Goal: Obtain resource: Obtain resource

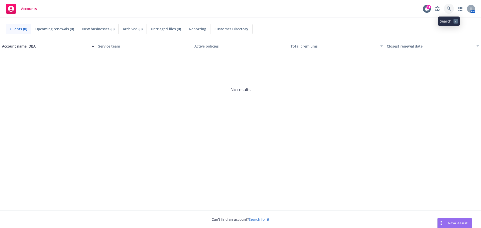
click at [448, 9] on icon at bounding box center [449, 9] width 4 height 4
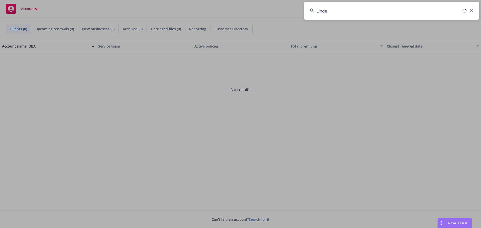
type input "Linden"
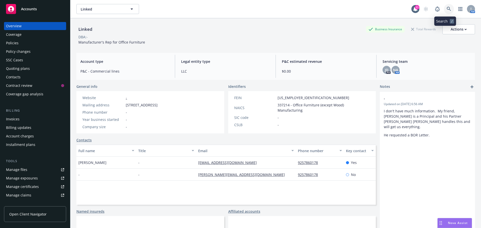
click at [446, 7] on link at bounding box center [449, 9] width 10 height 10
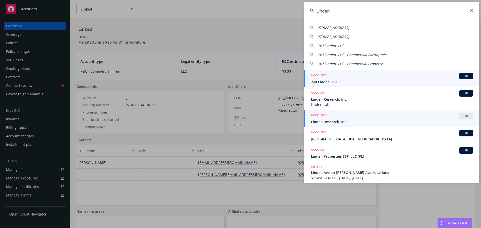
type input "Linden"
click at [340, 122] on span "Linden Research, Inc." at bounding box center [392, 121] width 162 height 5
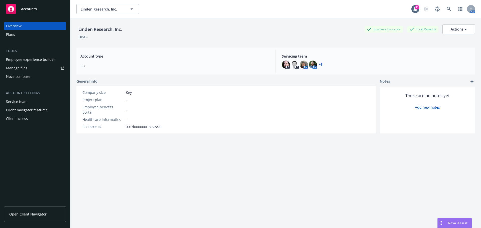
click at [31, 211] on link "Open Client Navigator" at bounding box center [35, 214] width 62 height 16
click at [131, 9] on icon "button" at bounding box center [132, 9] width 6 height 6
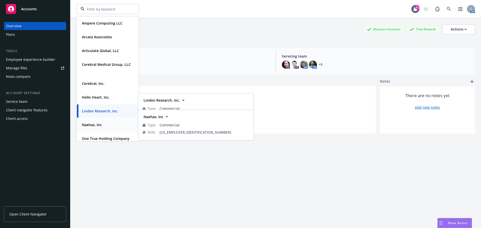
click at [92, 125] on strong "Naehas, Inc" at bounding box center [92, 125] width 20 height 5
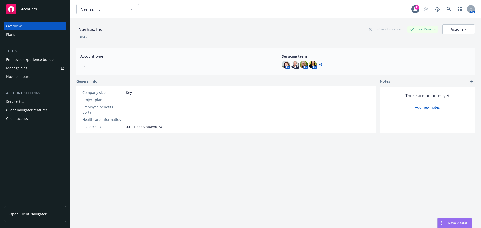
click at [28, 215] on span "Open Client Navigator" at bounding box center [27, 214] width 37 height 5
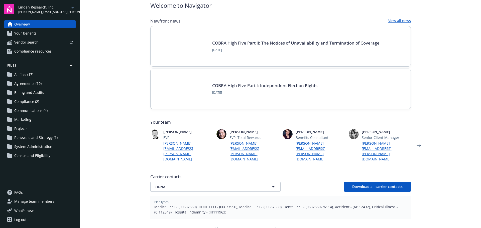
scroll to position [50, 0]
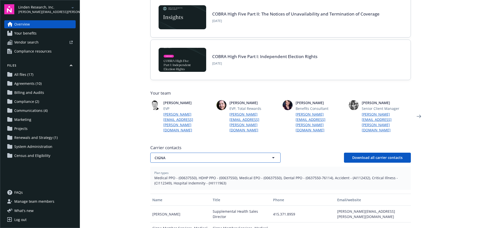
click at [171, 155] on span "CIGNA" at bounding box center [207, 157] width 104 height 5
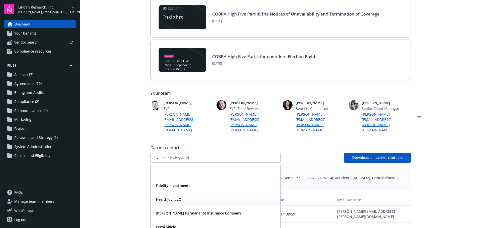
scroll to position [40, 0]
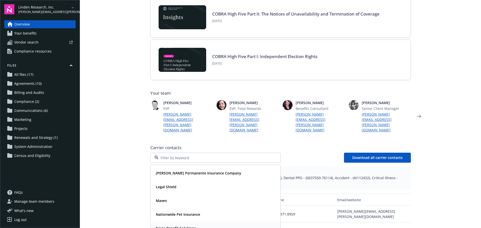
click at [167, 226] on strong "Navia Benefit Solutions" at bounding box center [176, 228] width 40 height 5
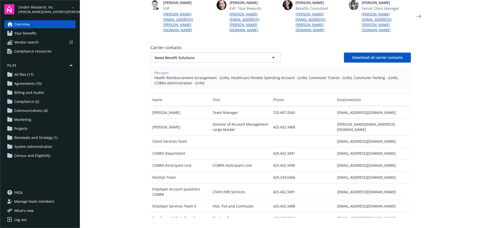
scroll to position [0, 0]
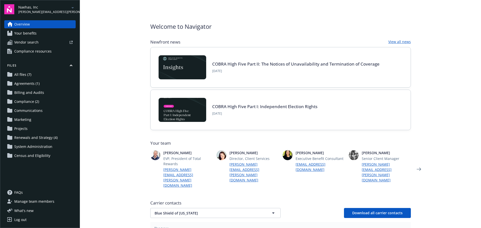
drag, startPoint x: 31, startPoint y: 36, endPoint x: 51, endPoint y: 38, distance: 19.9
click at [31, 36] on span "Your benefits" at bounding box center [25, 33] width 22 height 8
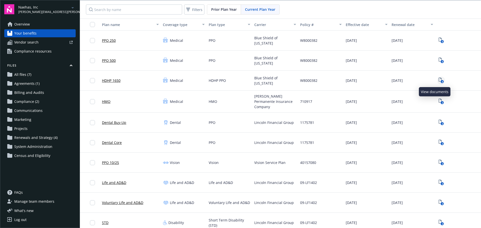
click at [440, 81] on rect "View Plan Documents" at bounding box center [441, 81] width 3 height 3
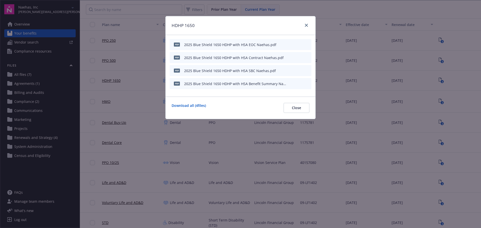
click at [306, 70] on icon "preview file" at bounding box center [306, 71] width 5 height 4
click at [307, 24] on icon "close" at bounding box center [306, 25] width 3 height 3
